Goal: Transaction & Acquisition: Purchase product/service

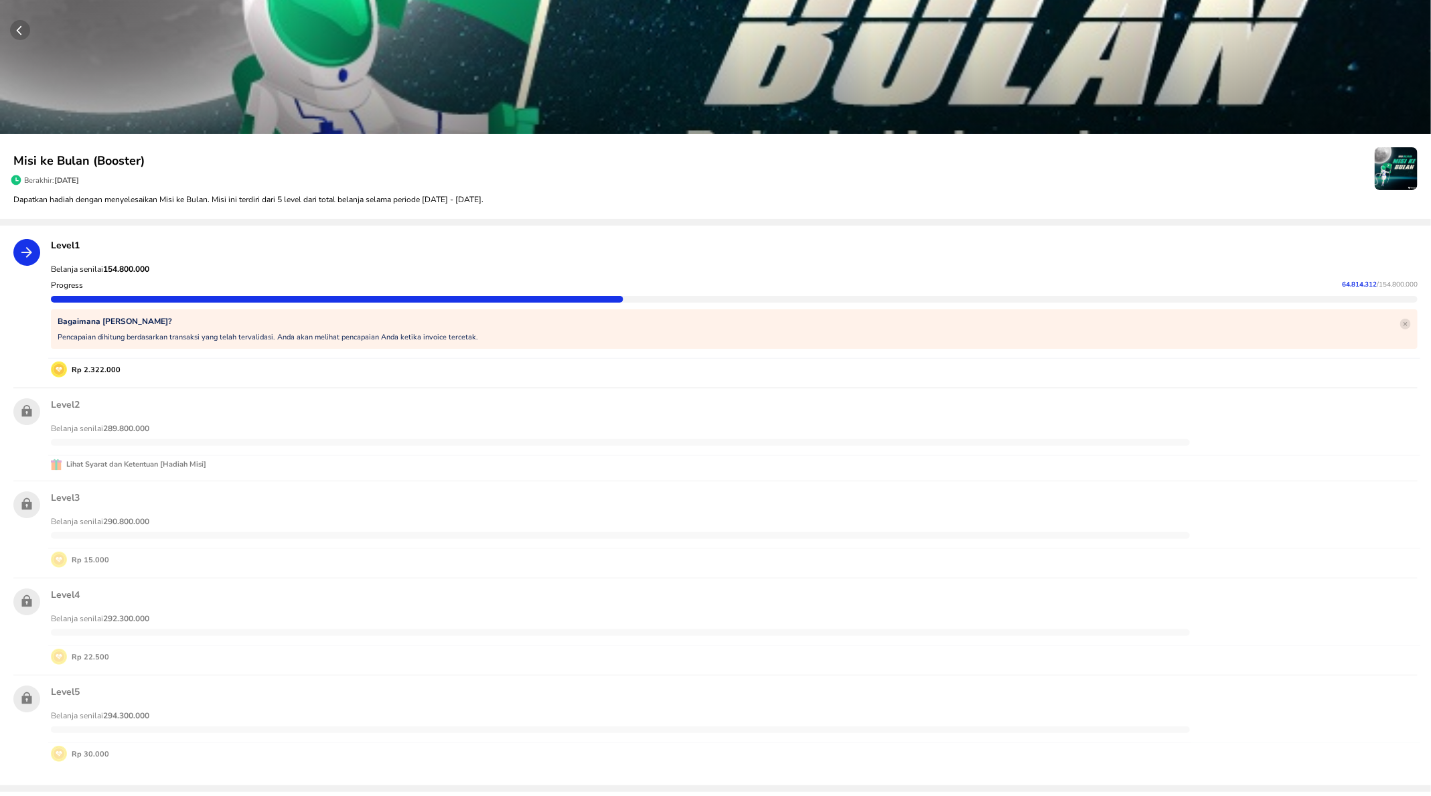
click at [25, 38] on circle "button" at bounding box center [20, 30] width 20 height 20
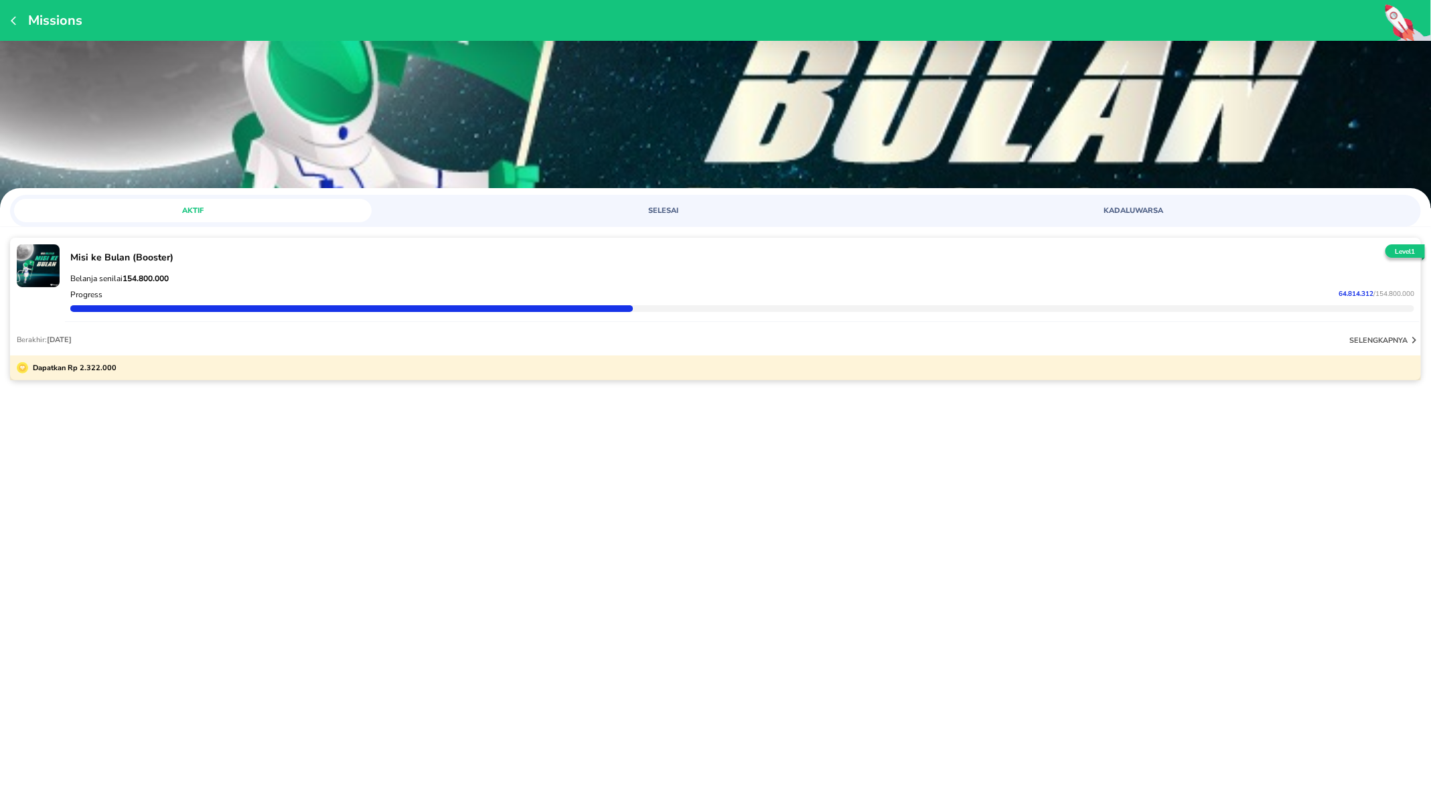
click at [15, 20] on icon "button" at bounding box center [16, 20] width 11 height 11
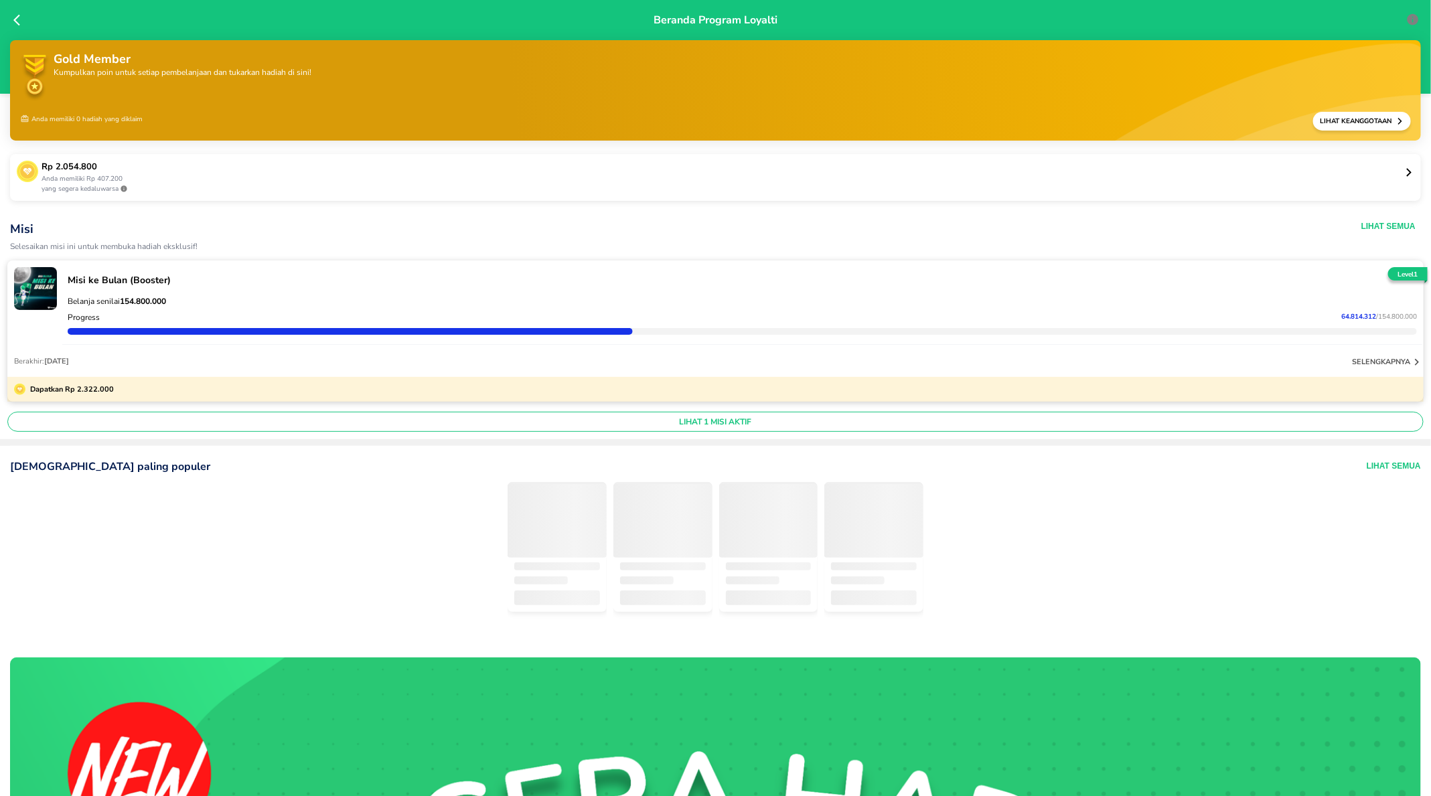
click at [19, 21] on icon at bounding box center [19, 19] width 13 height 13
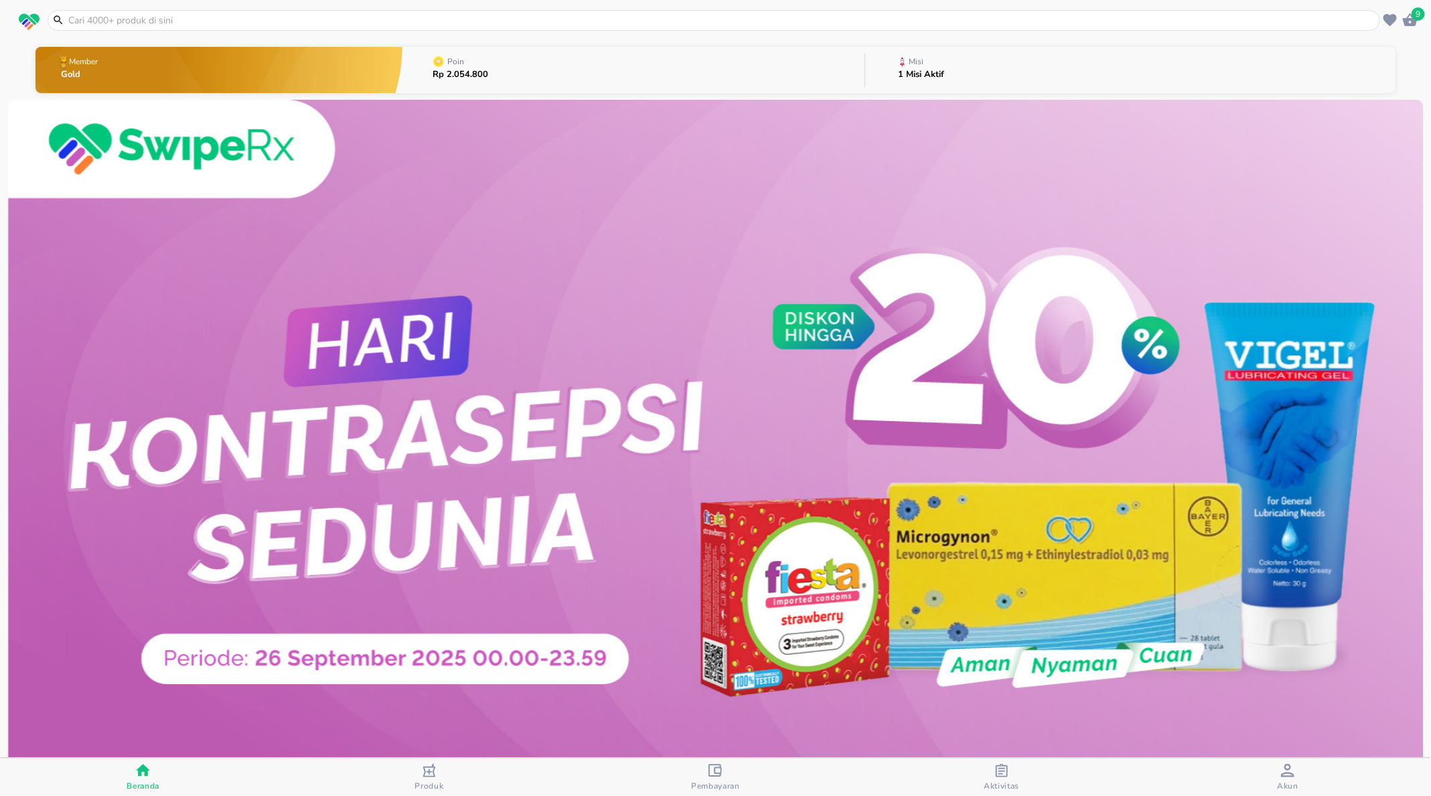
click at [559, 345] on img at bounding box center [716, 454] width 1416 height 708
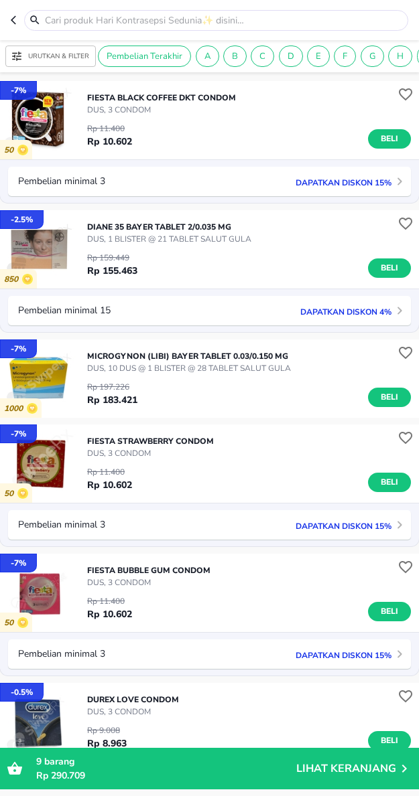
click at [60, 58] on p "Urutkan & Filter" at bounding box center [58, 57] width 61 height 10
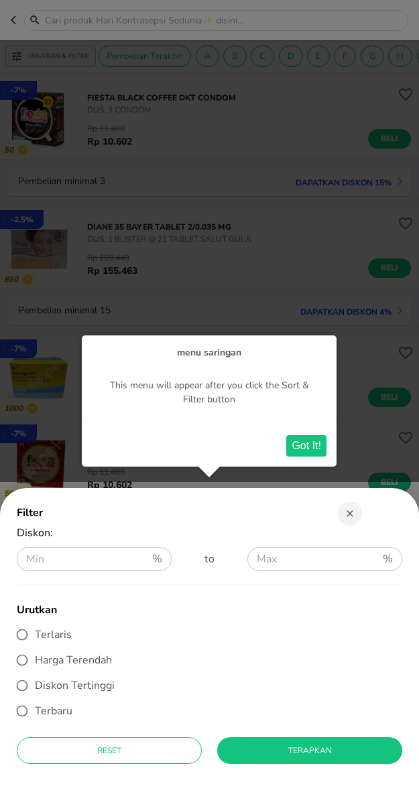
click at [78, 685] on span "Diskon Tertinggi" at bounding box center [75, 685] width 80 height 15
click at [35, 685] on input "Diskon Tertinggi" at bounding box center [21, 685] width 25 height 25
radio input "true"
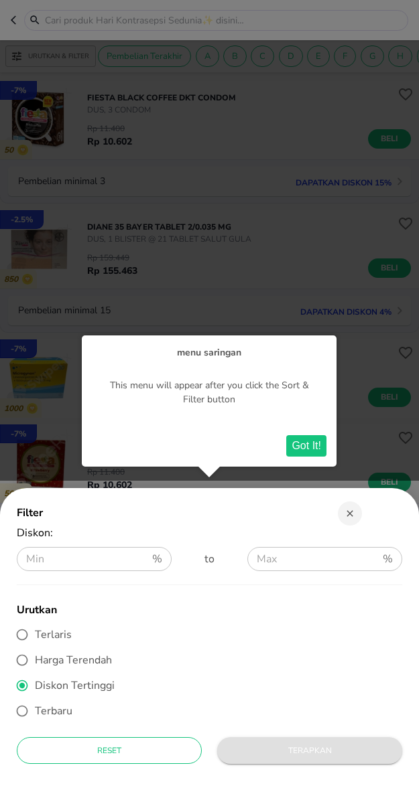
click at [285, 755] on span "Terapkan" at bounding box center [309, 751] width 163 height 14
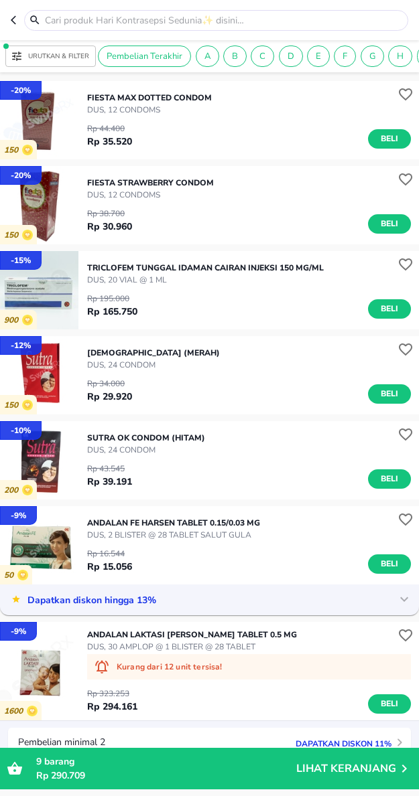
click at [48, 61] on span "Urutkan & Filter" at bounding box center [50, 56] width 77 height 12
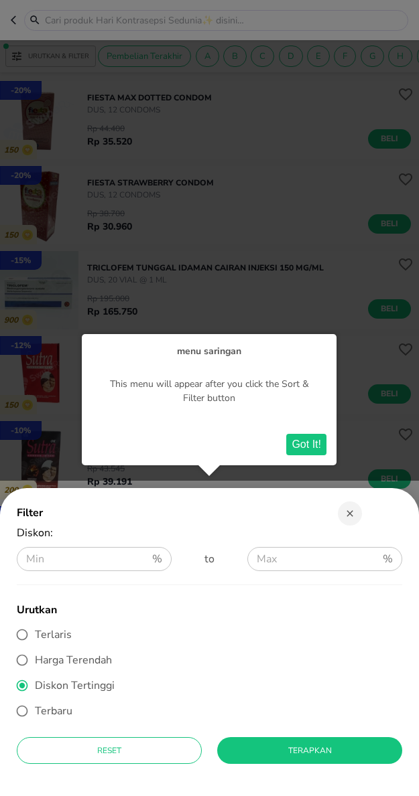
click at [54, 635] on span "Terlaris" at bounding box center [53, 634] width 37 height 15
click at [35, 635] on input "Terlaris" at bounding box center [21, 634] width 25 height 25
radio input "true"
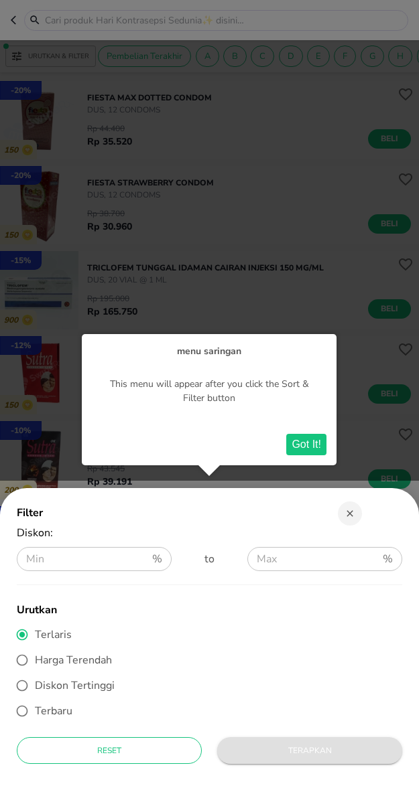
click at [266, 746] on span "Terapkan" at bounding box center [309, 751] width 163 height 14
